Goal: Information Seeking & Learning: Check status

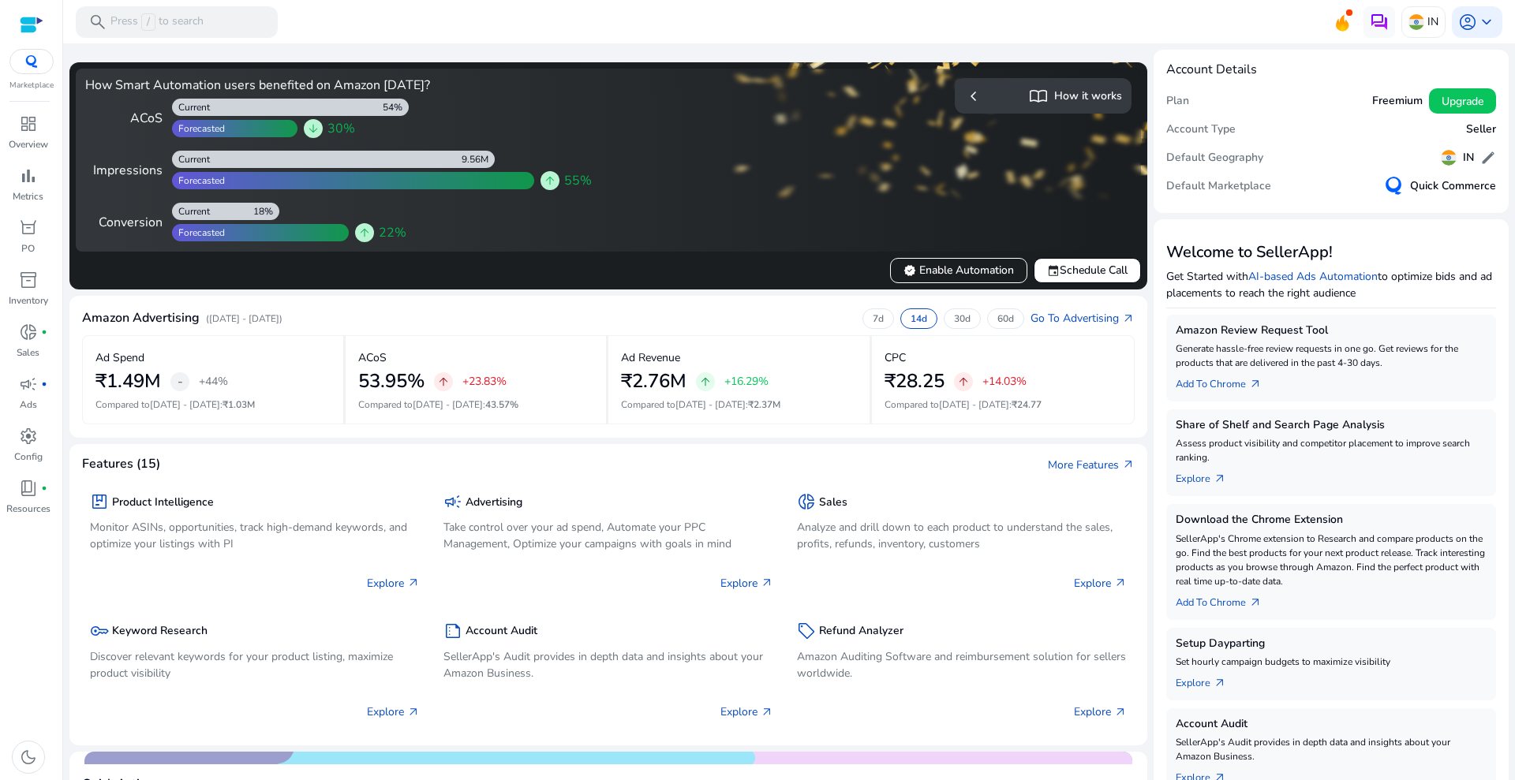
click at [38, 63] on img at bounding box center [31, 61] width 28 height 13
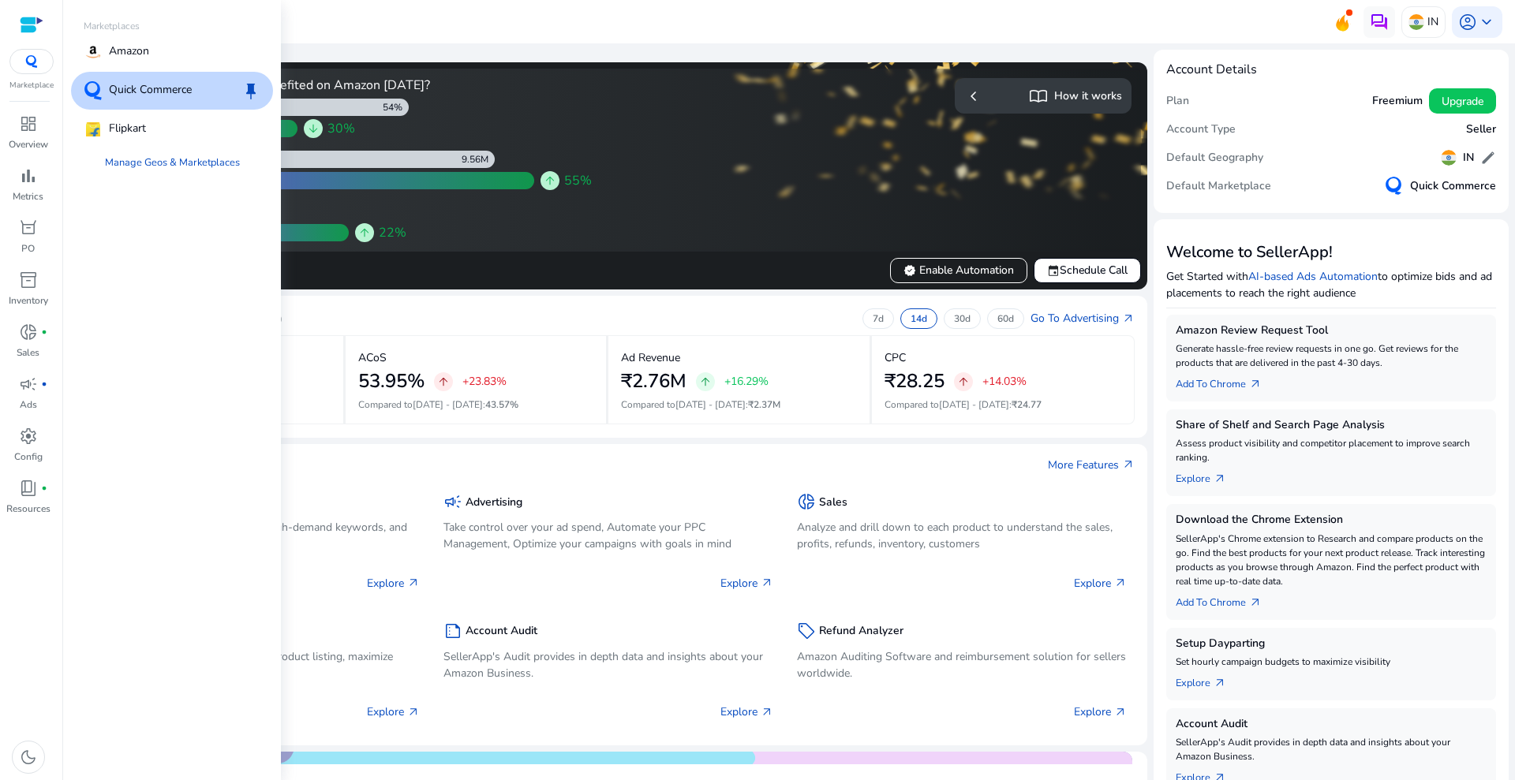
click at [170, 88] on p "Quick Commerce" at bounding box center [150, 90] width 83 height 19
click at [21, 180] on span "bar_chart" at bounding box center [28, 175] width 19 height 19
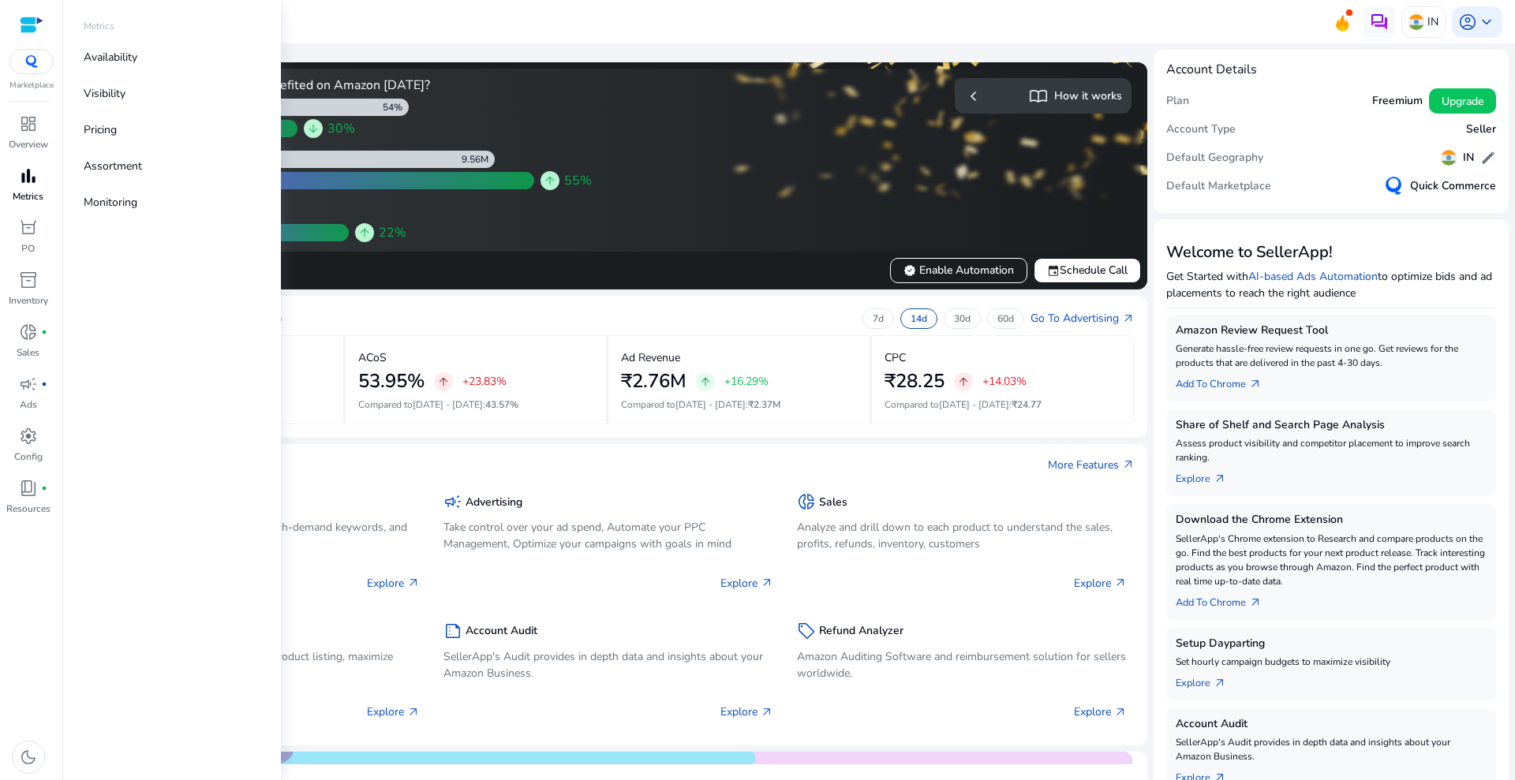
click at [21, 180] on span "bar_chart" at bounding box center [28, 175] width 19 height 19
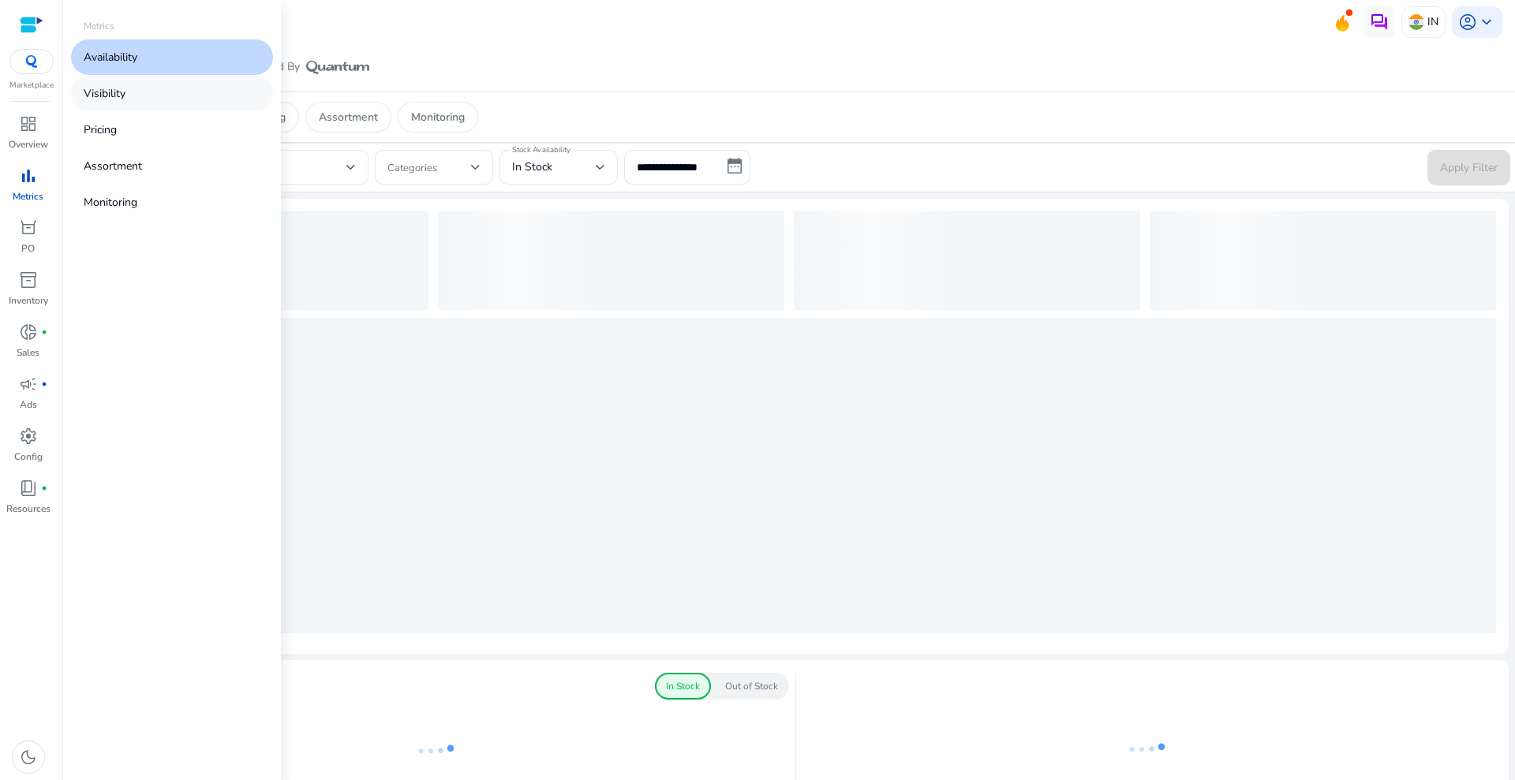
click at [142, 92] on link "Visibility" at bounding box center [172, 94] width 202 height 36
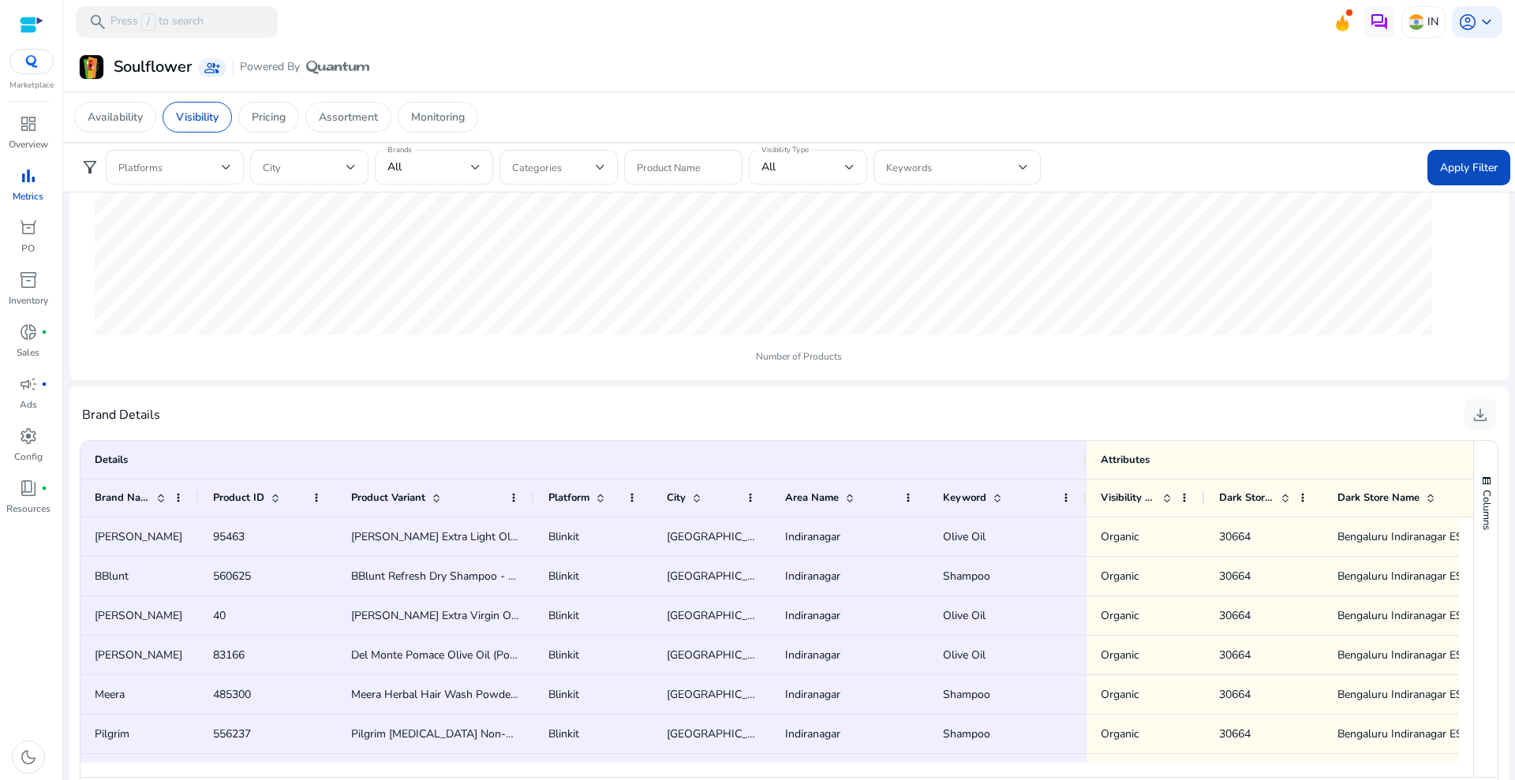
scroll to position [789, 0]
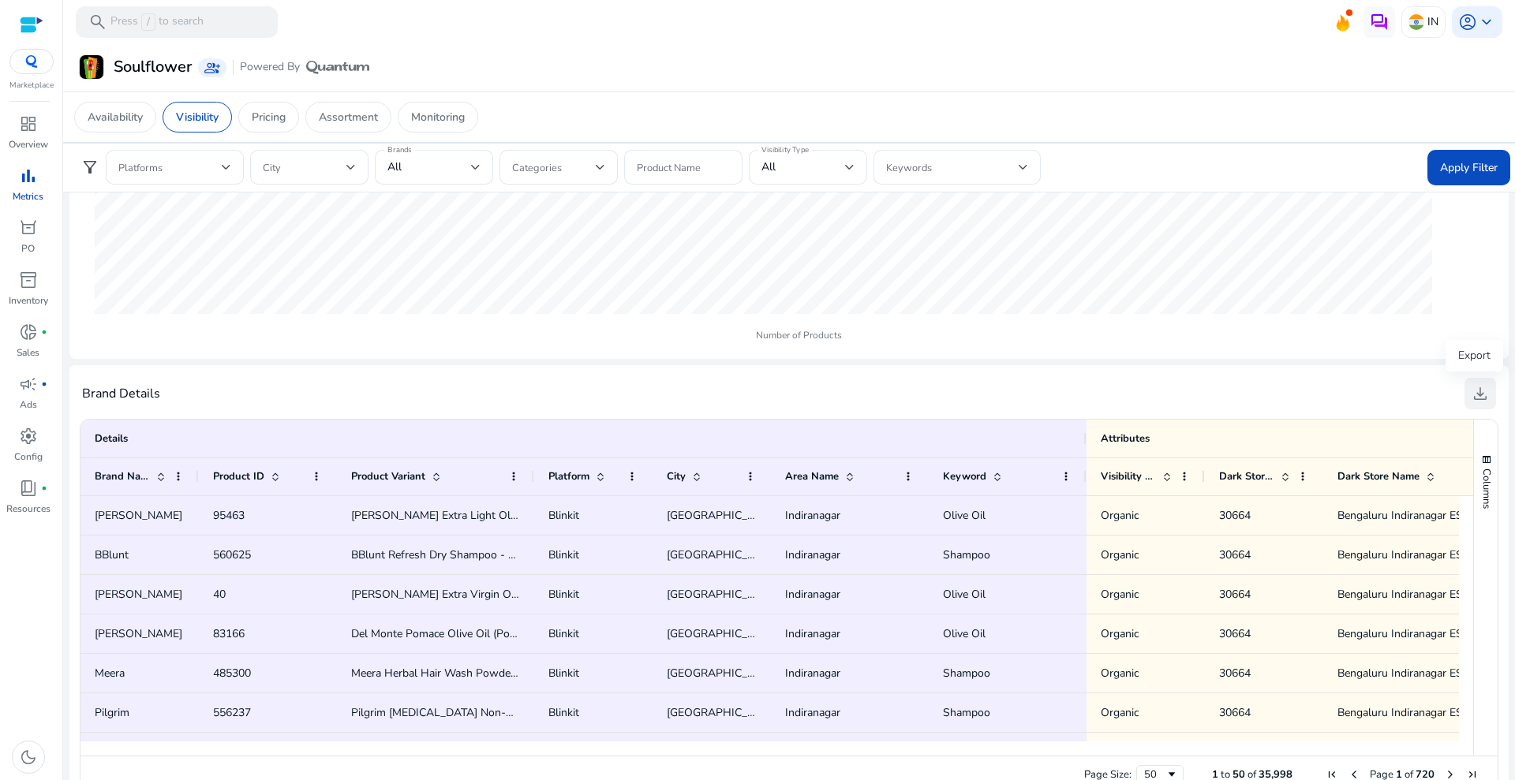
click at [1473, 389] on span "download" at bounding box center [1480, 393] width 19 height 19
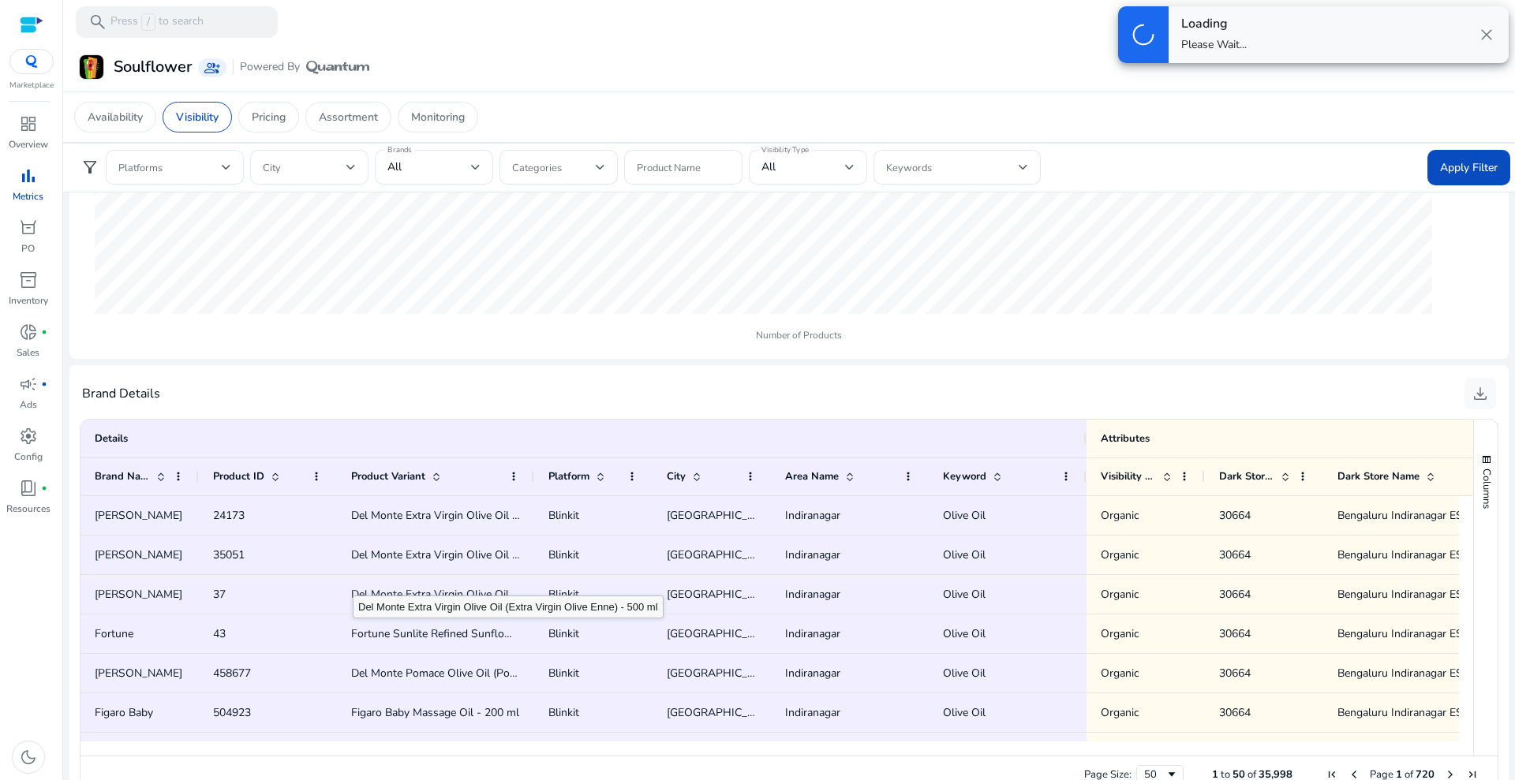
scroll to position [656, 0]
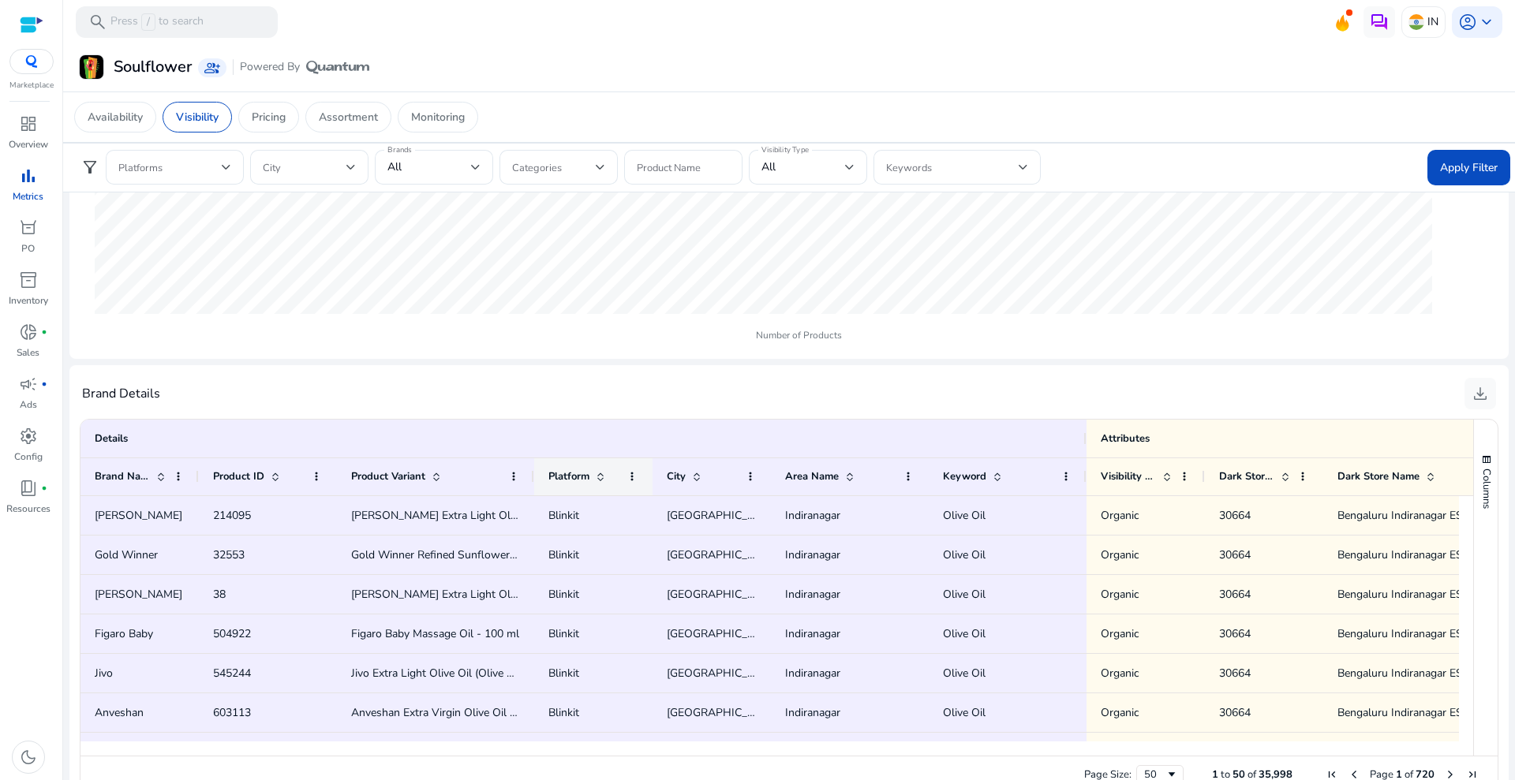
click at [579, 475] on span "Platform" at bounding box center [568, 476] width 41 height 14
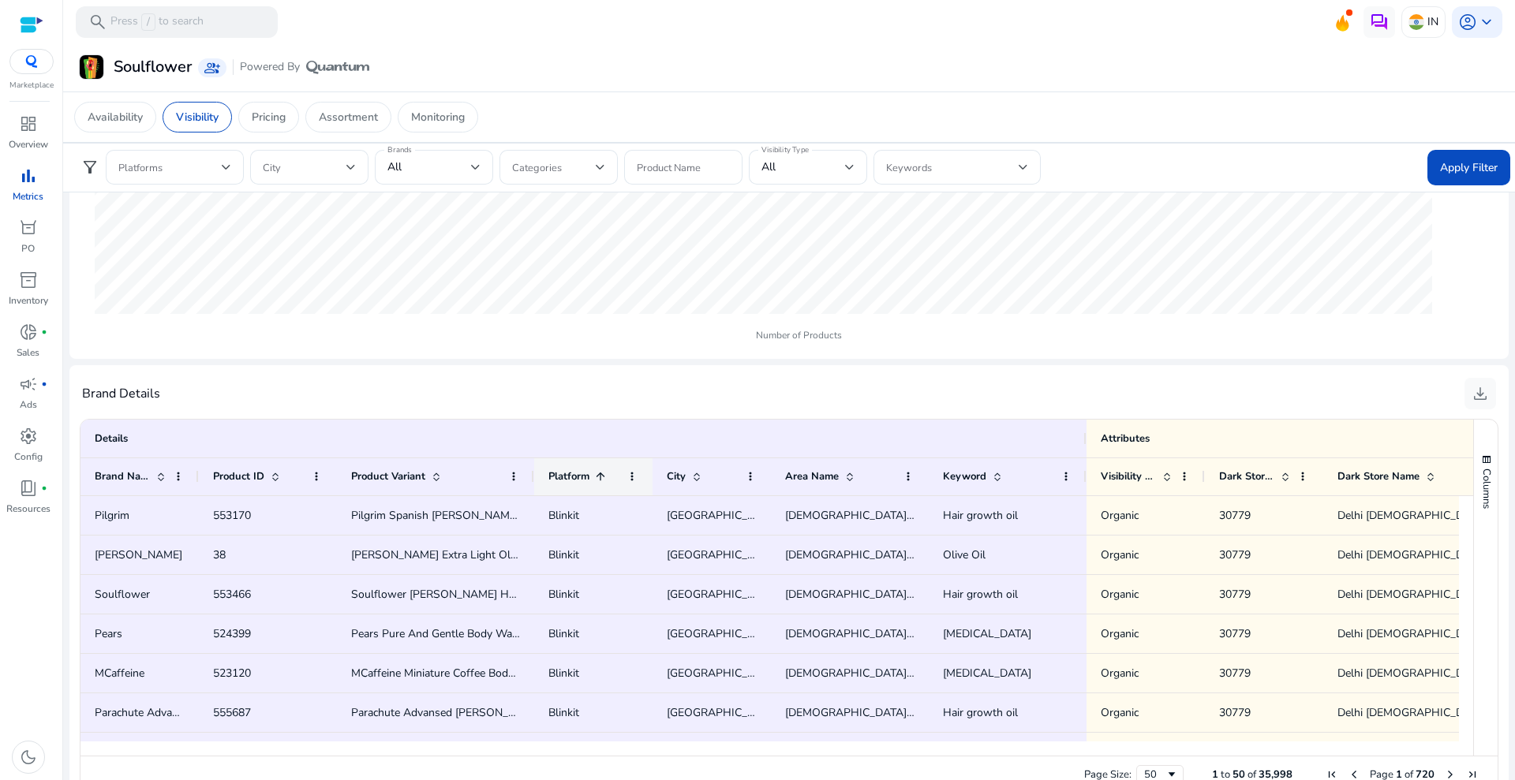
click at [604, 479] on span at bounding box center [600, 476] width 13 height 13
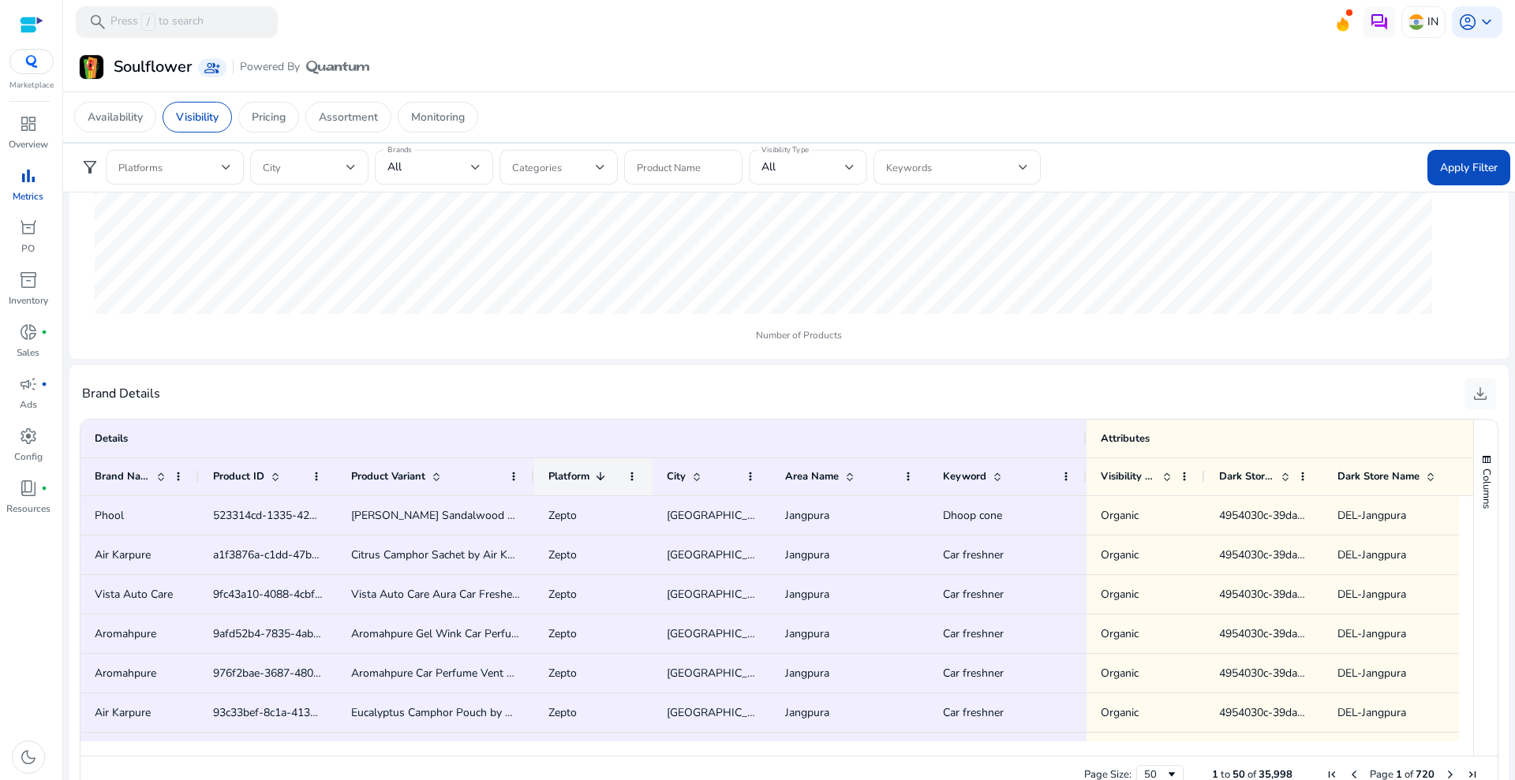
click at [604, 479] on span at bounding box center [600, 476] width 13 height 13
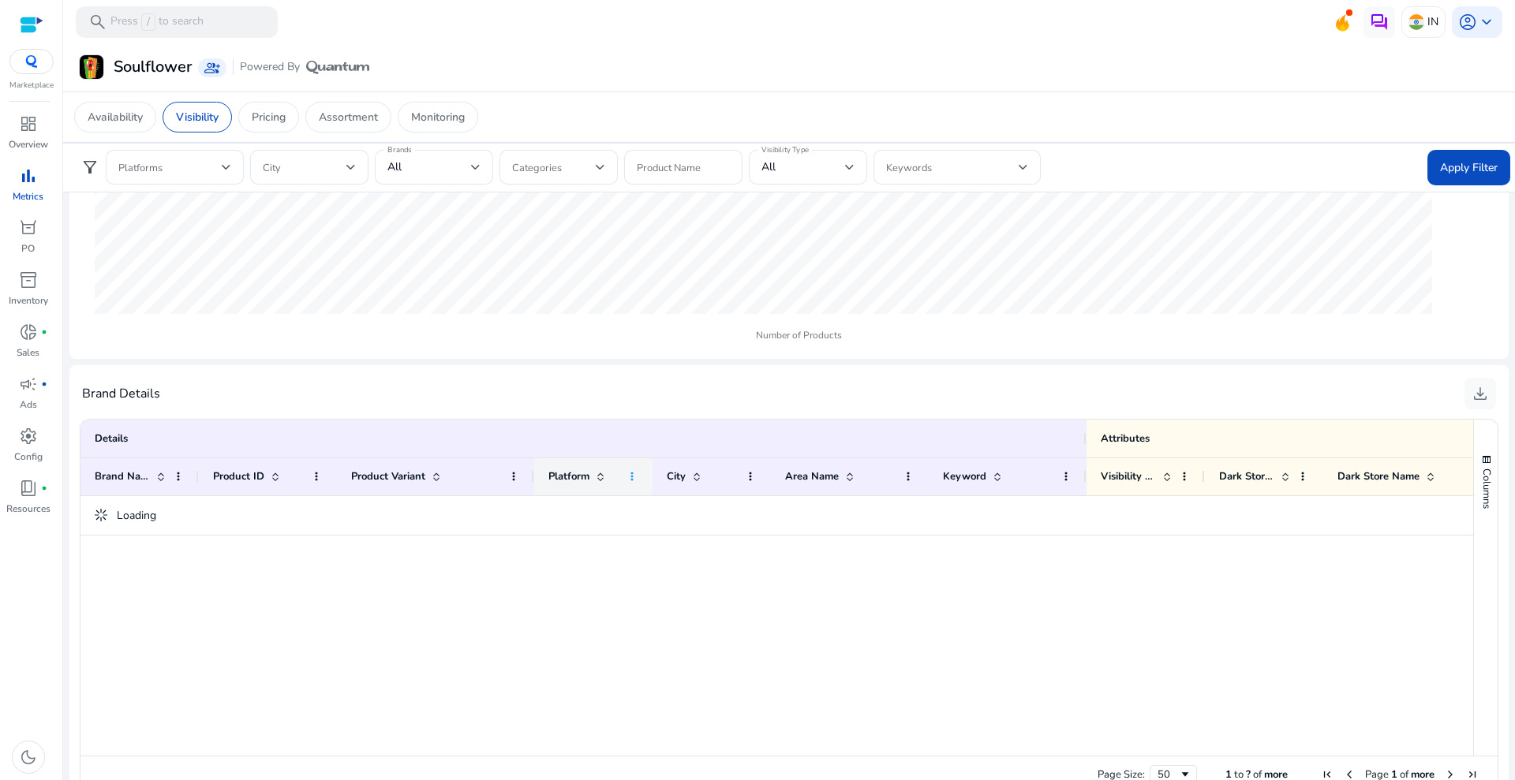
click at [634, 476] on span at bounding box center [632, 476] width 13 height 13
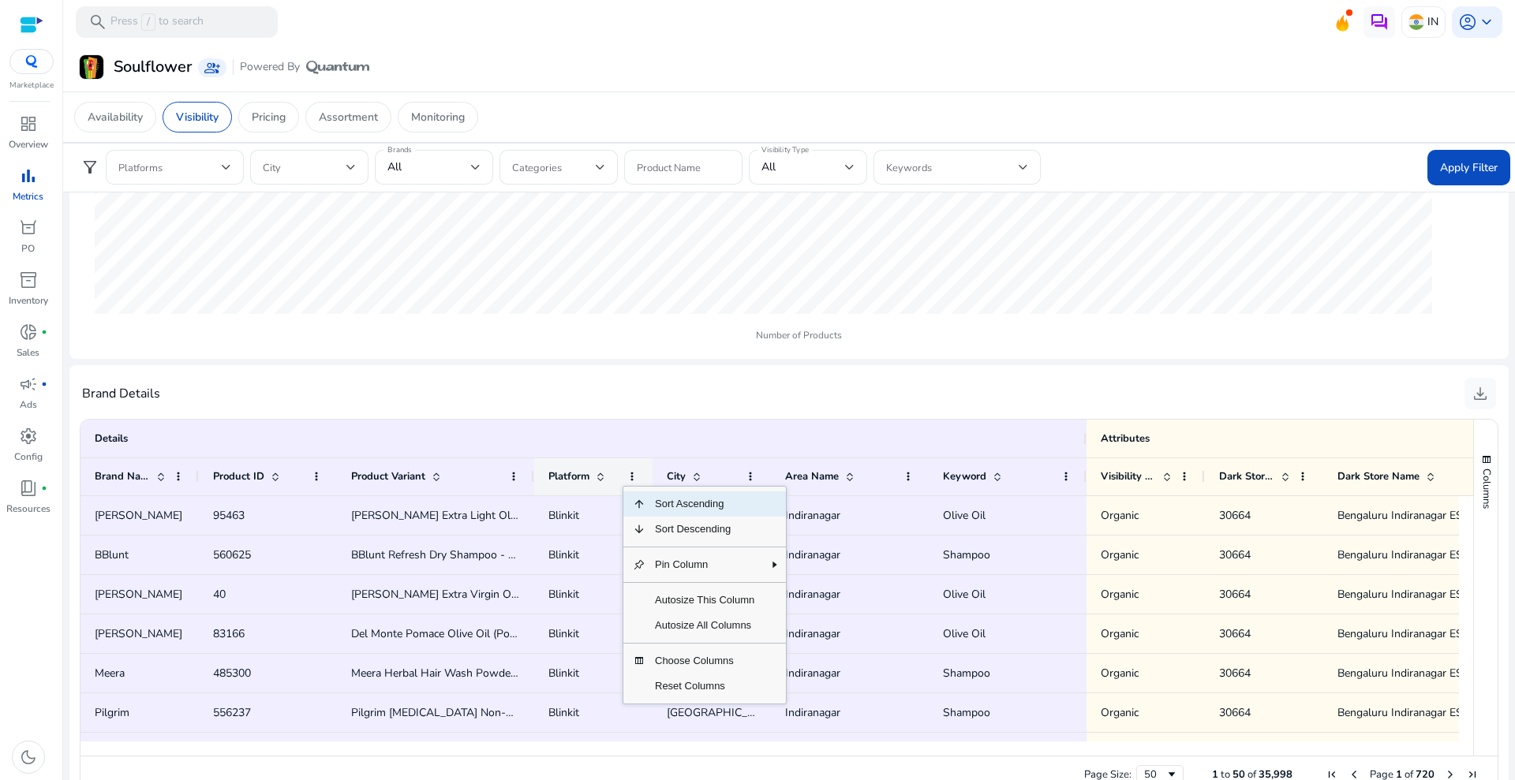
click at [586, 480] on span "Platform" at bounding box center [568, 476] width 41 height 14
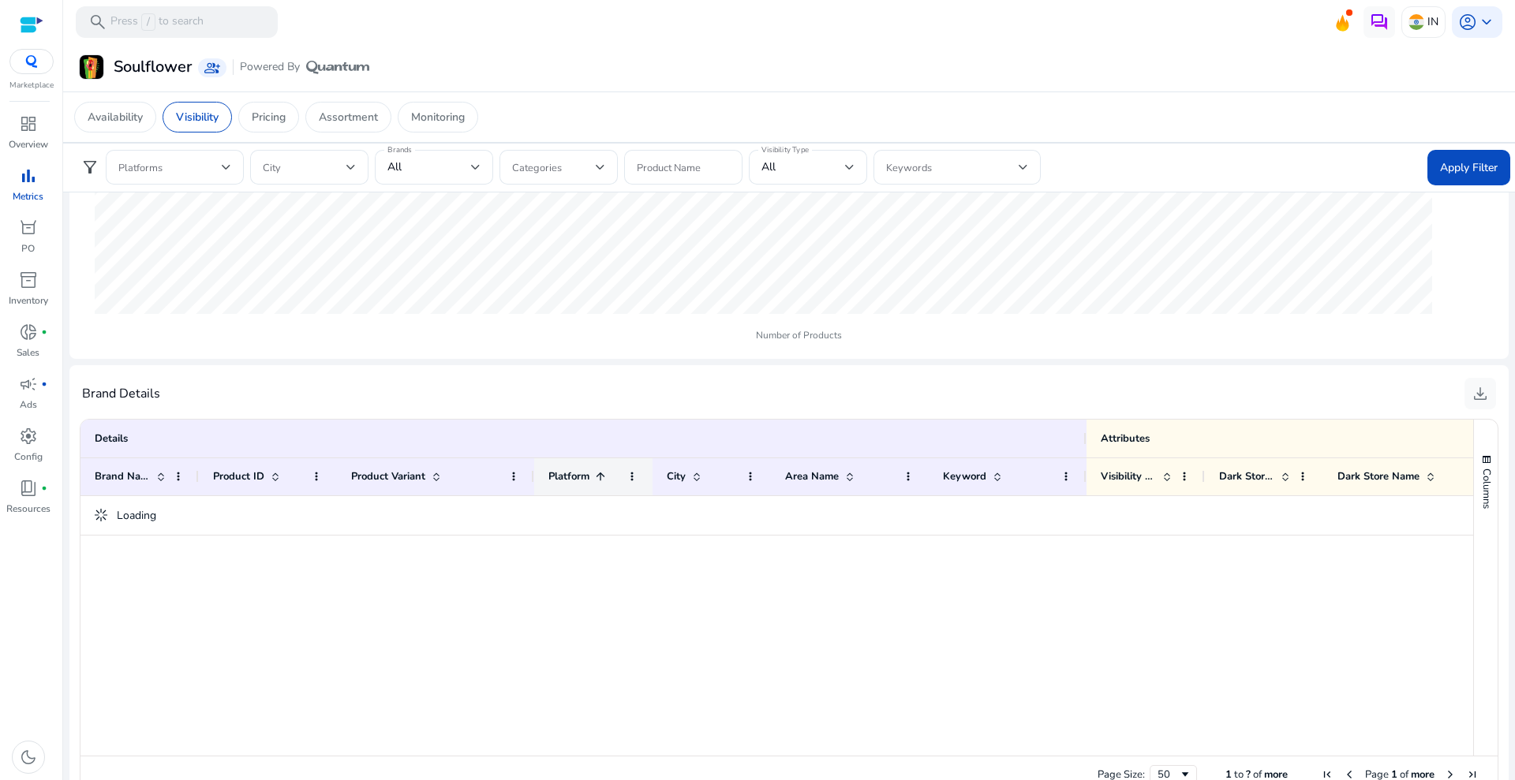
click at [586, 480] on span "Platform" at bounding box center [568, 476] width 41 height 14
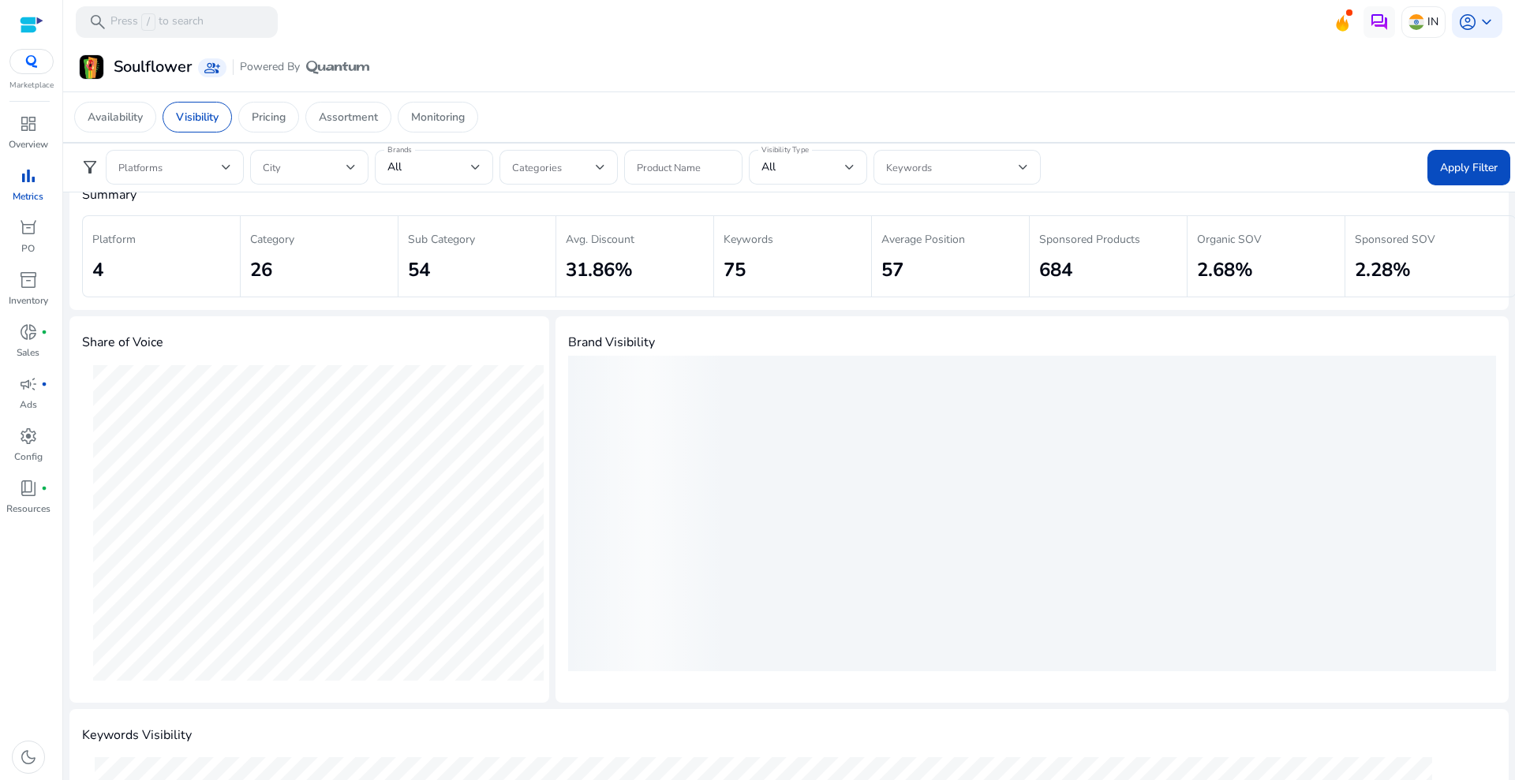
scroll to position [0, 0]
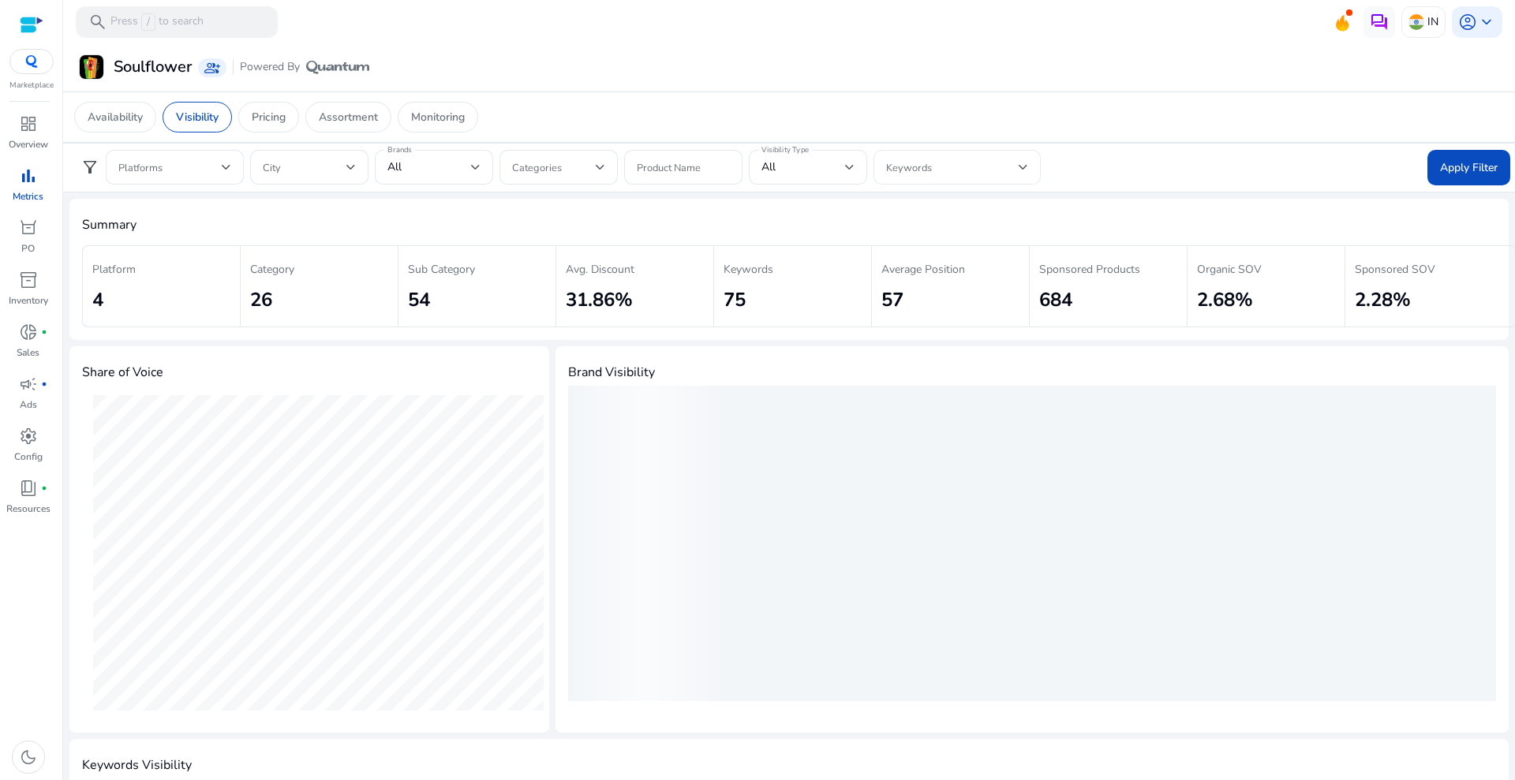
click at [946, 159] on span at bounding box center [952, 167] width 133 height 17
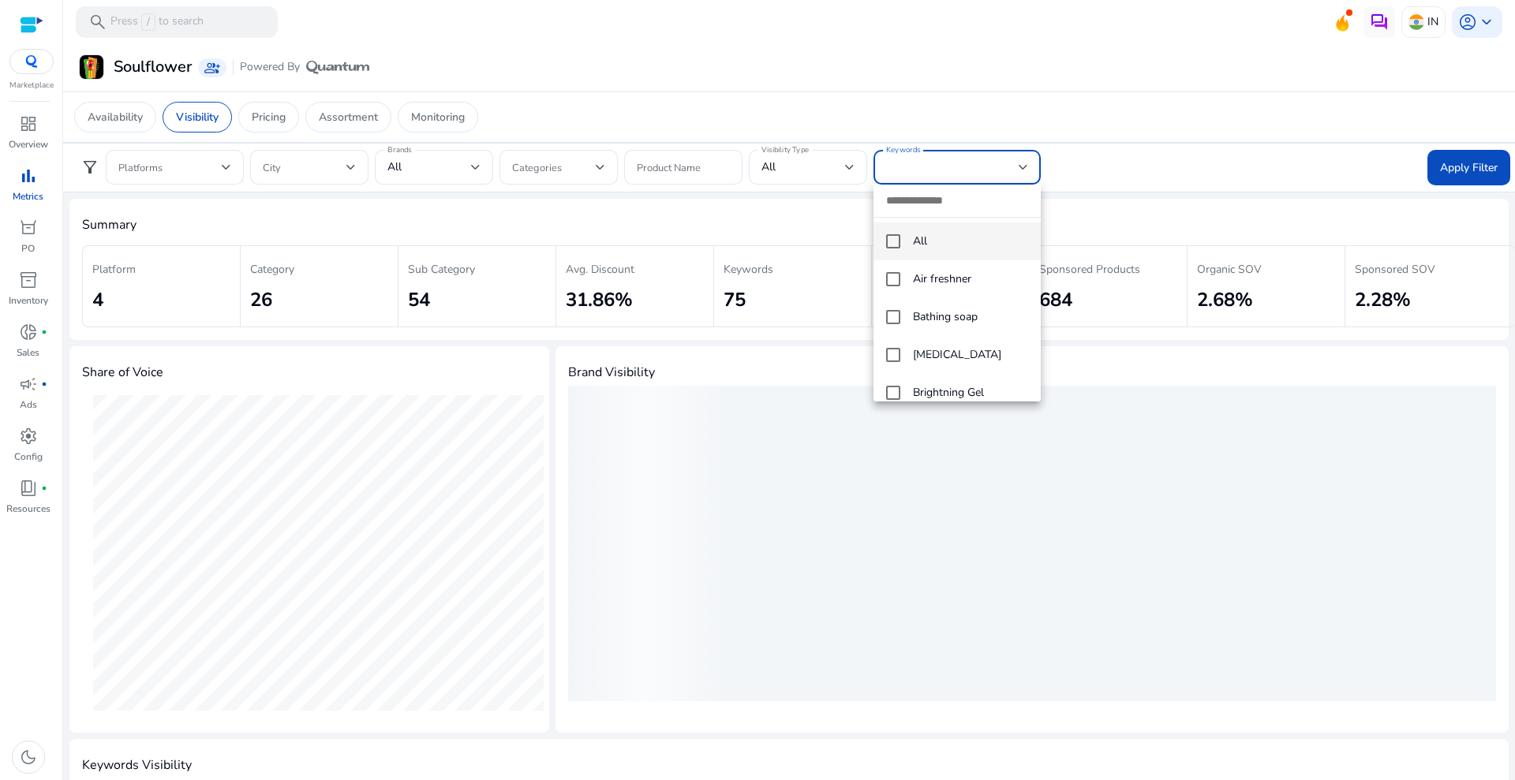
click at [949, 195] on input "dropdown search" at bounding box center [956, 201] width 167 height 32
type input "********"
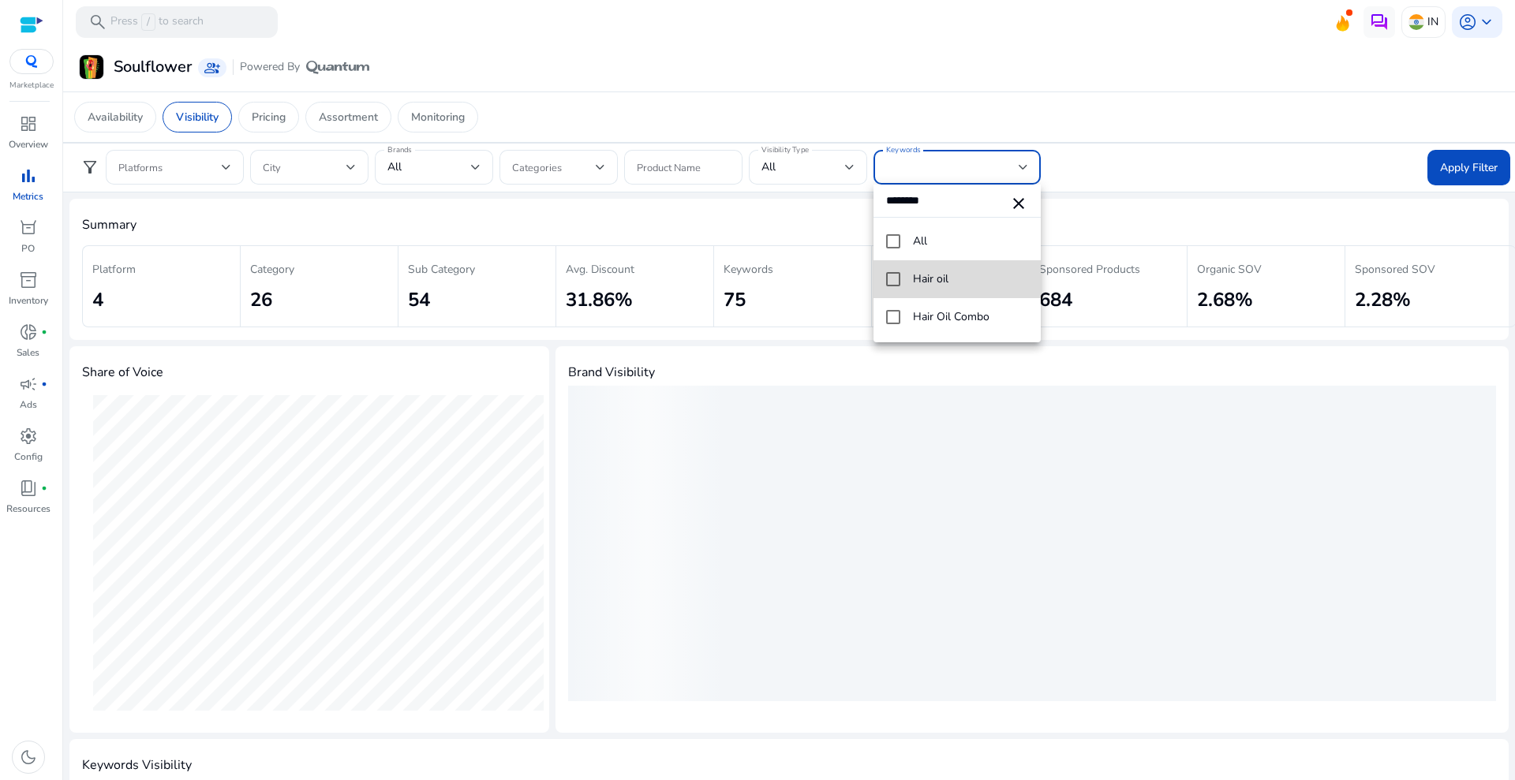
click at [893, 273] on mat-pseudo-checkbox at bounding box center [893, 279] width 14 height 14
click at [200, 166] on div at bounding box center [757, 390] width 1515 height 780
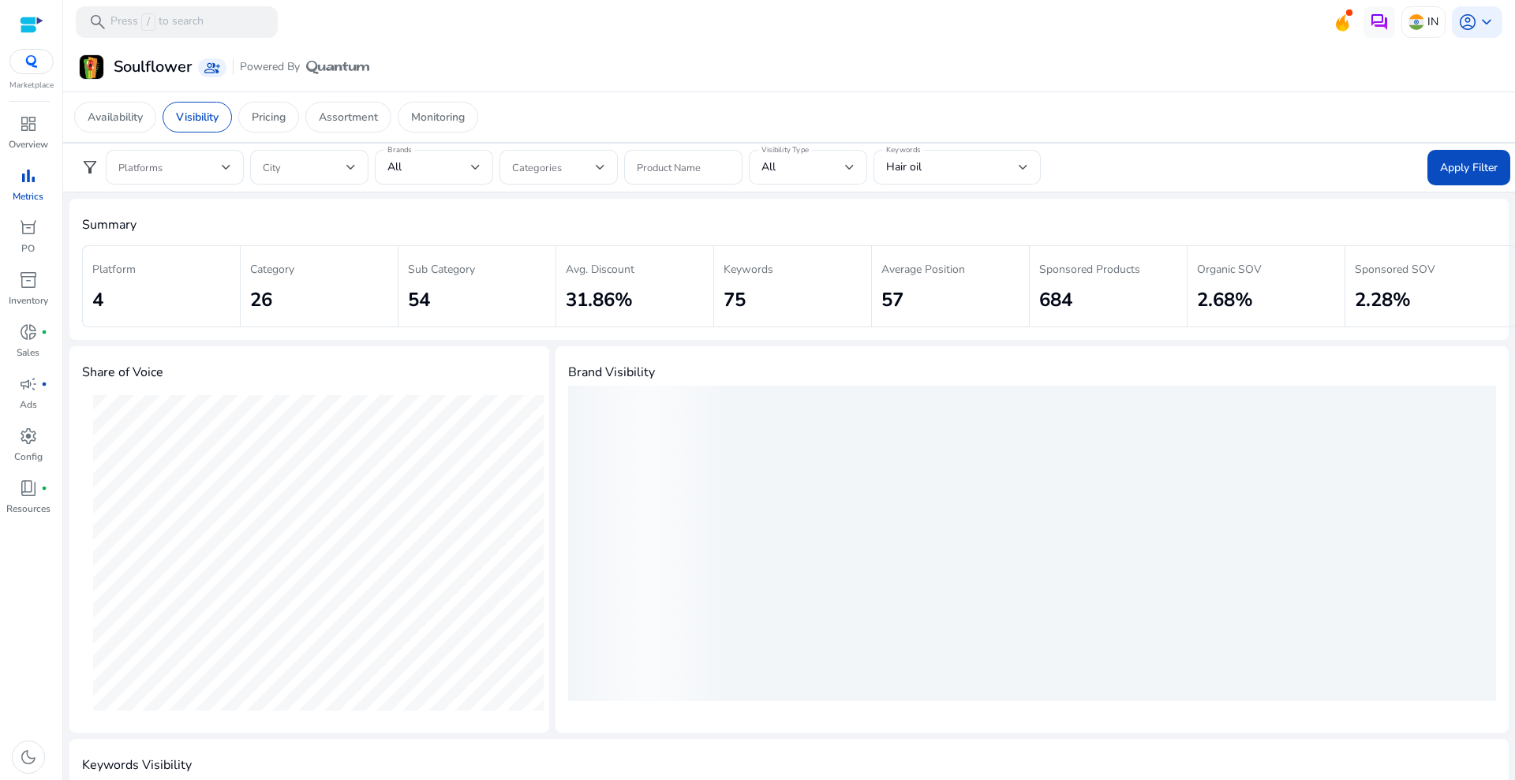
click at [200, 166] on span at bounding box center [169, 167] width 103 height 17
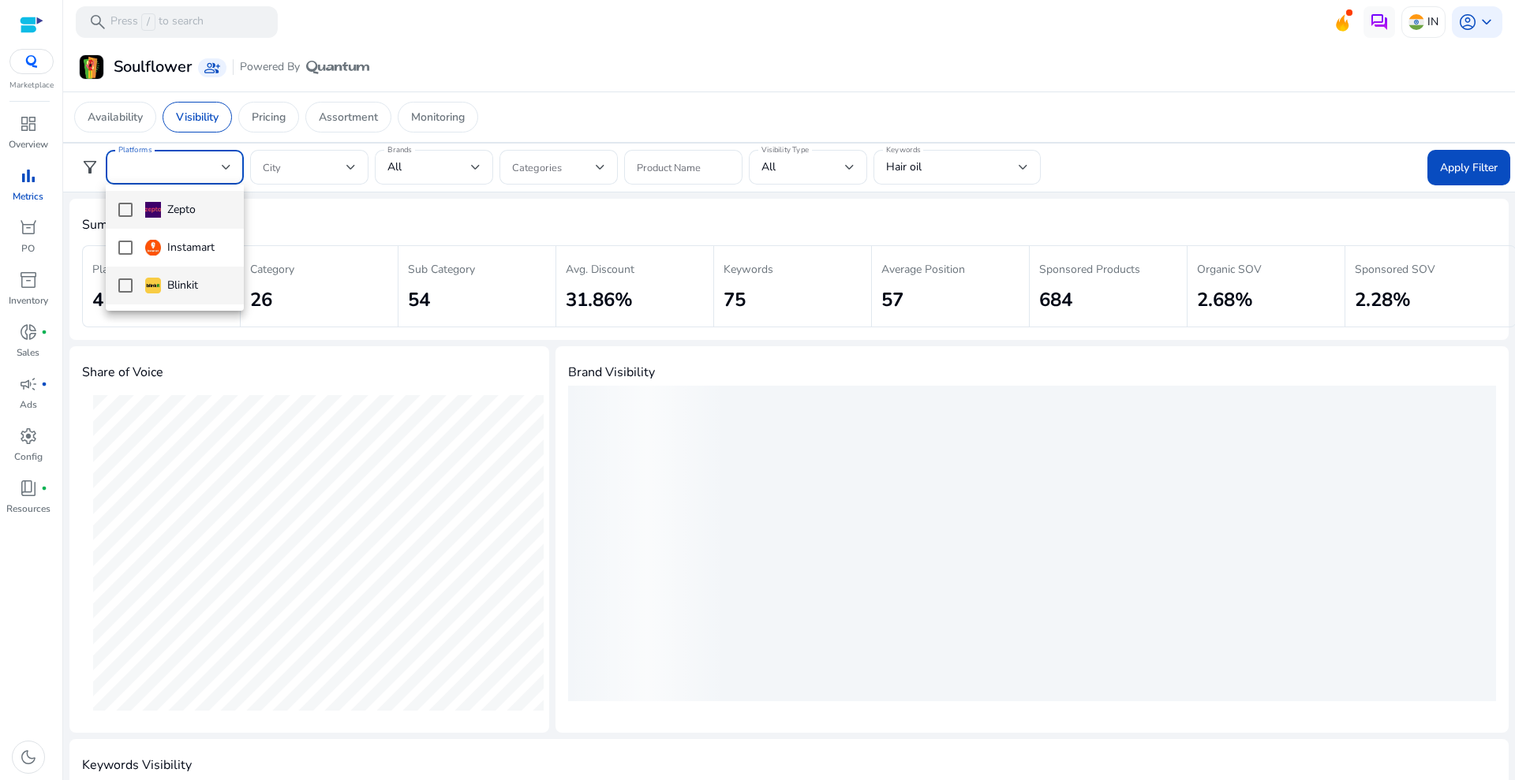
click at [122, 279] on mat-pseudo-checkbox at bounding box center [125, 286] width 14 height 14
click at [1453, 166] on div at bounding box center [757, 390] width 1515 height 780
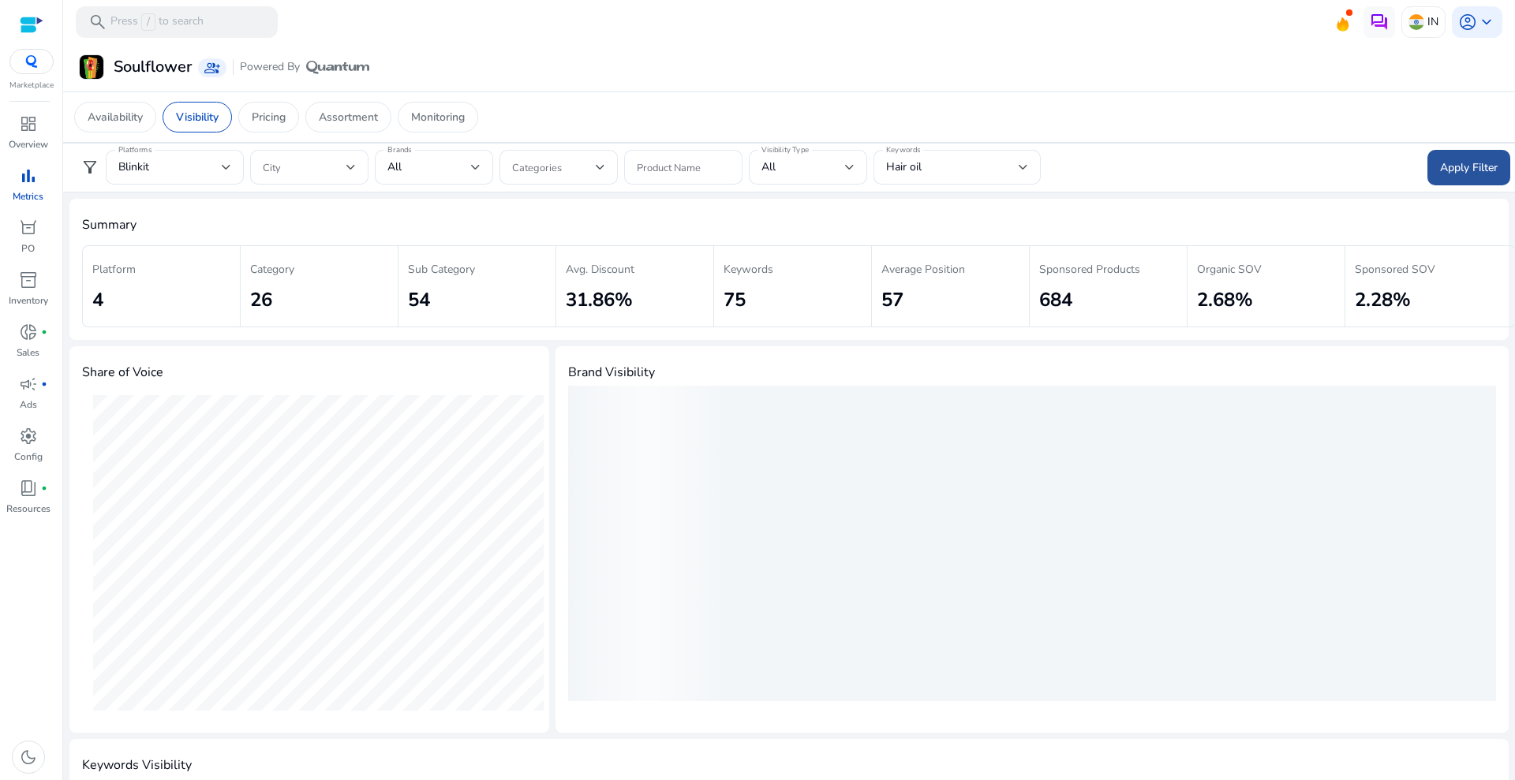
click at [1448, 166] on span "Apply Filter" at bounding box center [1469, 167] width 58 height 17
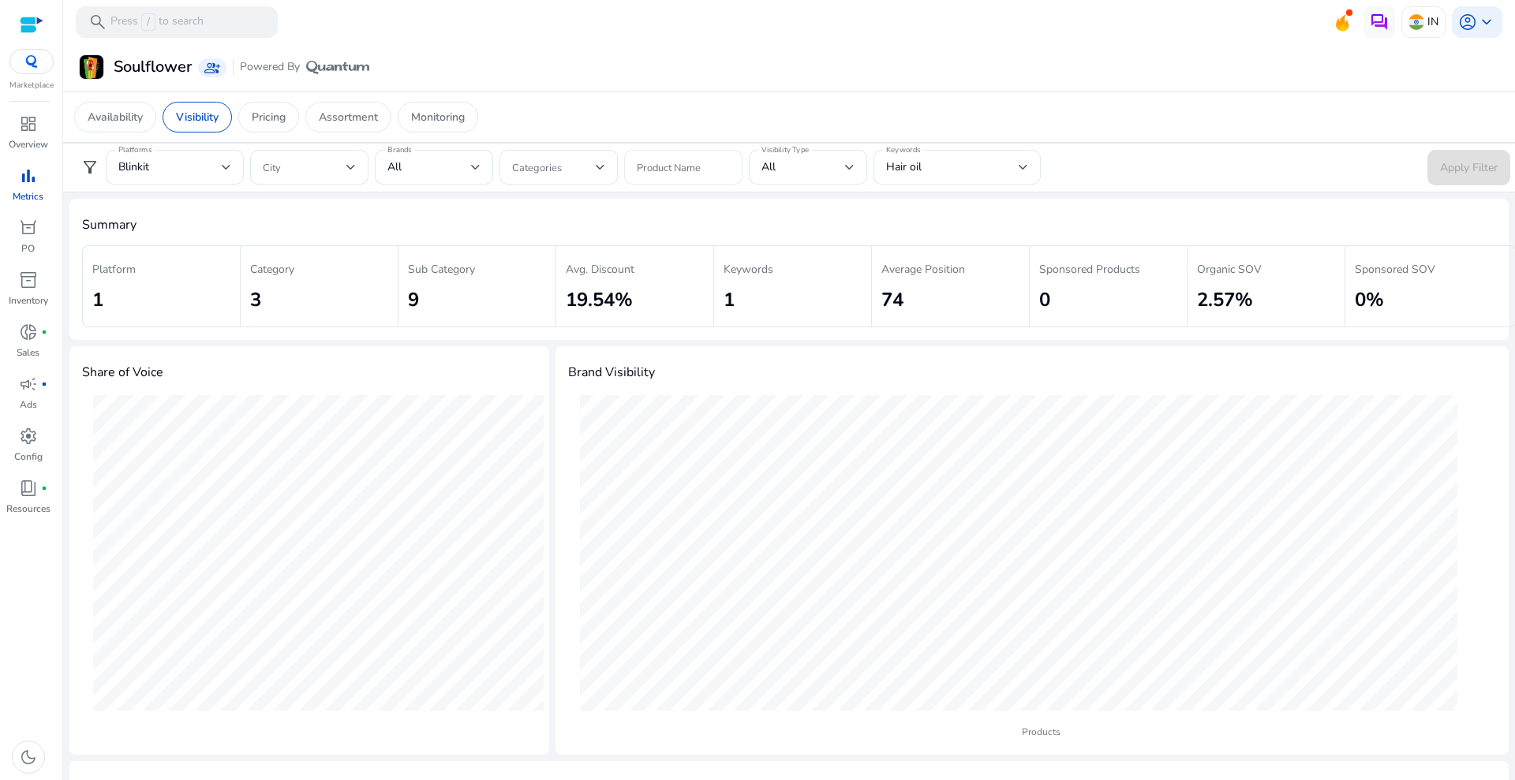
click at [652, 170] on input "Product Name" at bounding box center [683, 167] width 93 height 17
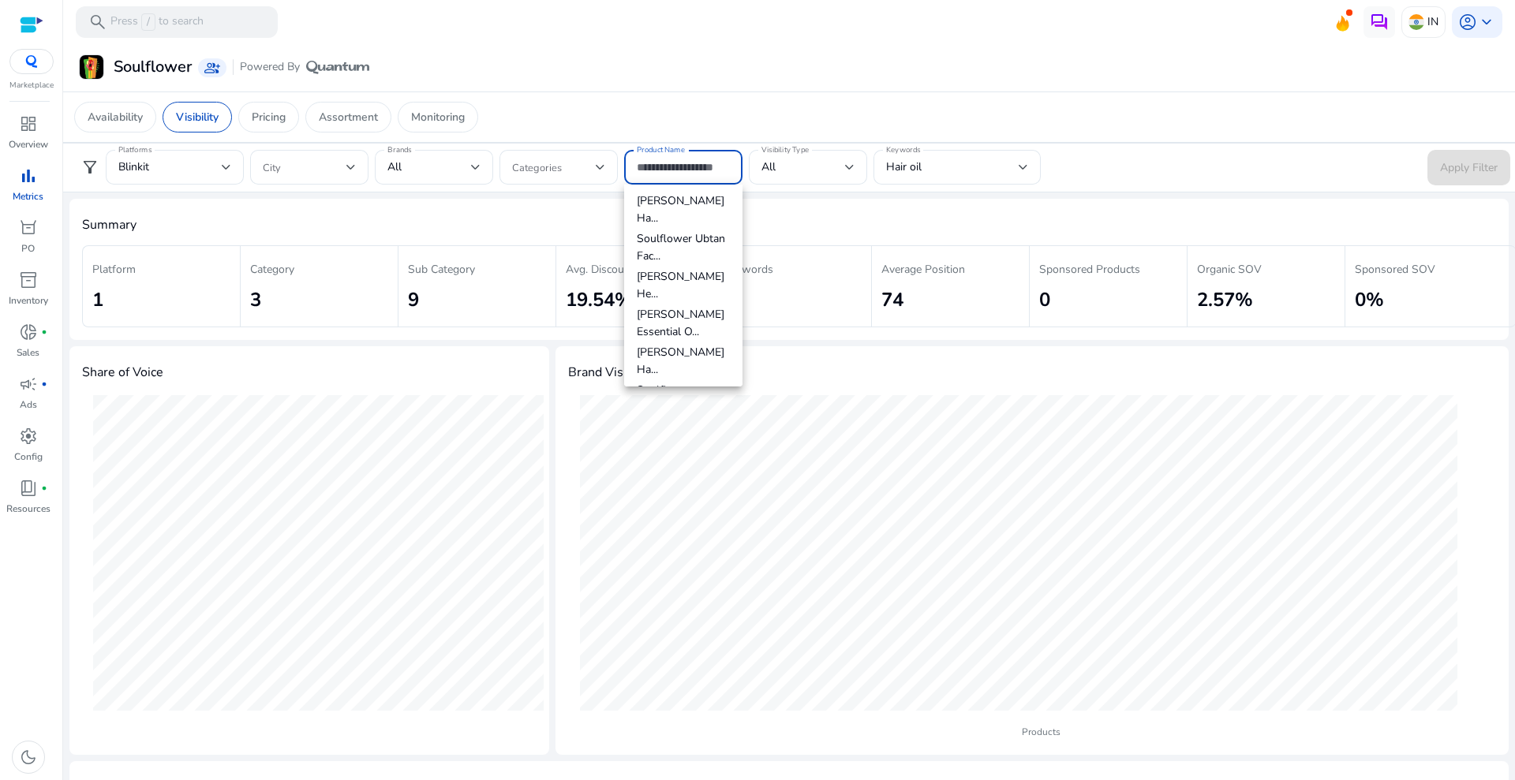
click at [652, 170] on input "Product Name" at bounding box center [683, 167] width 93 height 17
click at [311, 176] on div at bounding box center [309, 167] width 93 height 19
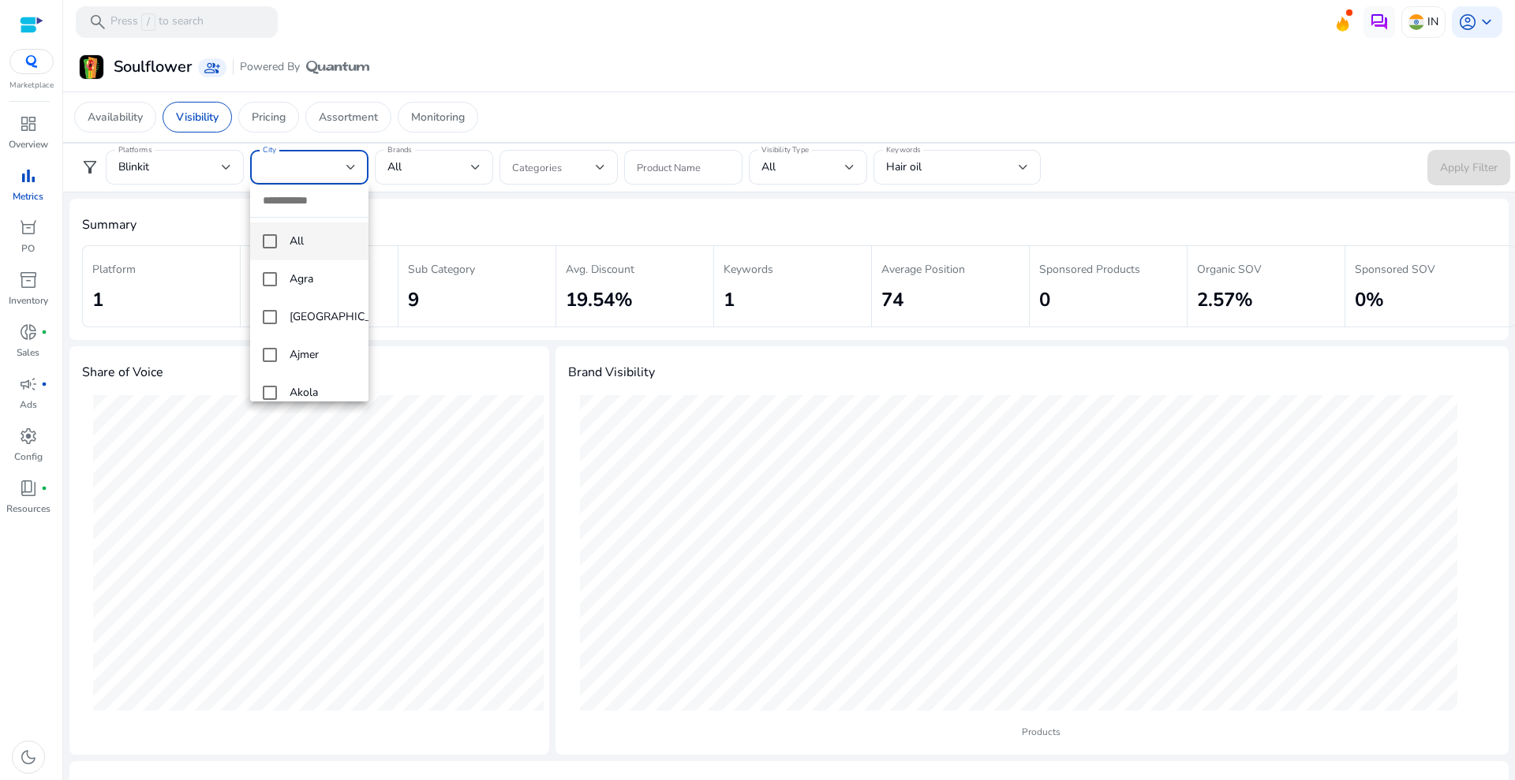
click at [271, 241] on mat-pseudo-checkbox at bounding box center [270, 241] width 14 height 14
click at [1453, 164] on div at bounding box center [757, 390] width 1515 height 780
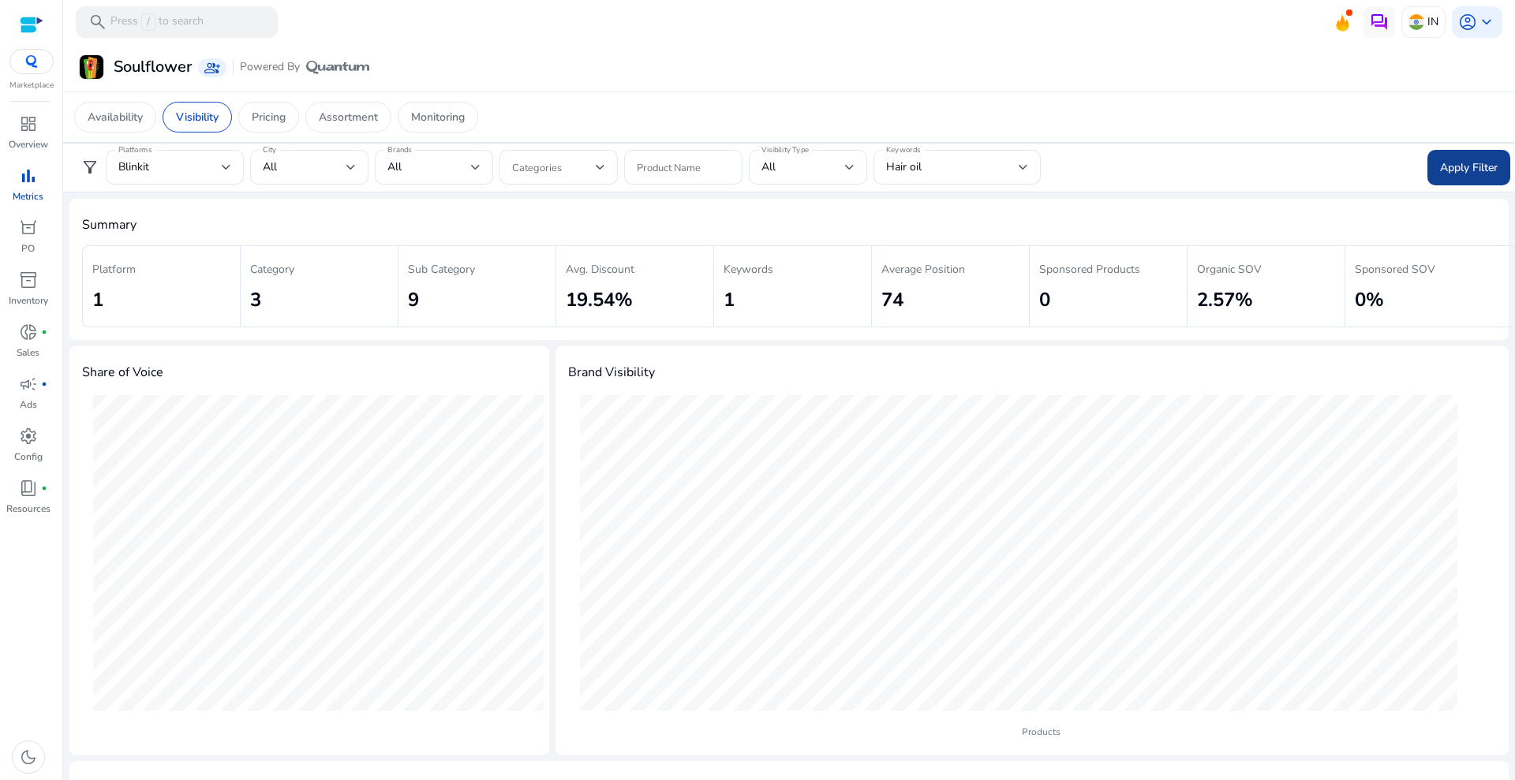
click at [1492, 157] on span at bounding box center [1468, 167] width 83 height 38
